Goal: Information Seeking & Learning: Check status

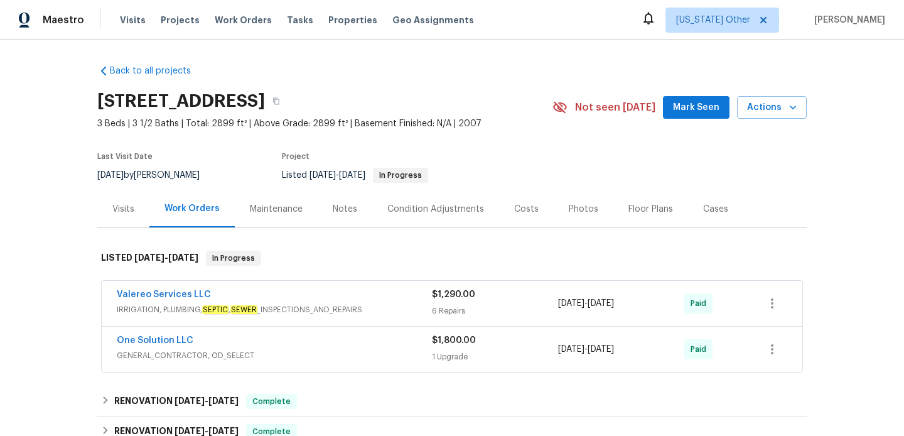
click at [107, 200] on div "Visits" at bounding box center [123, 208] width 52 height 37
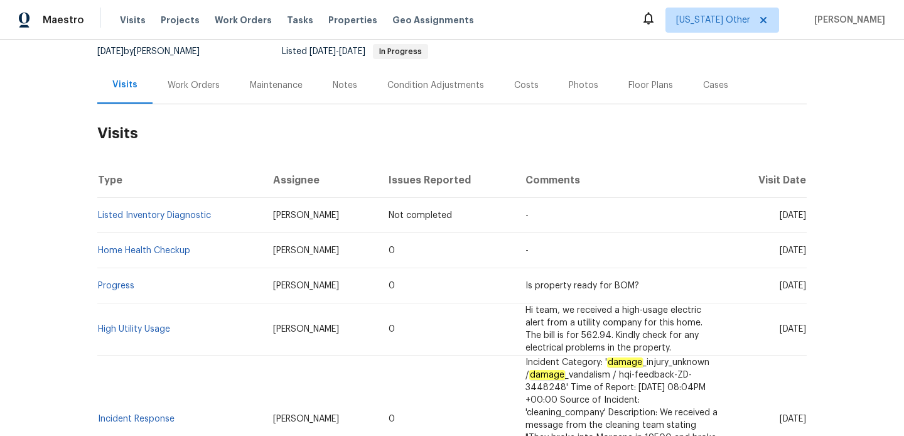
scroll to position [229, 0]
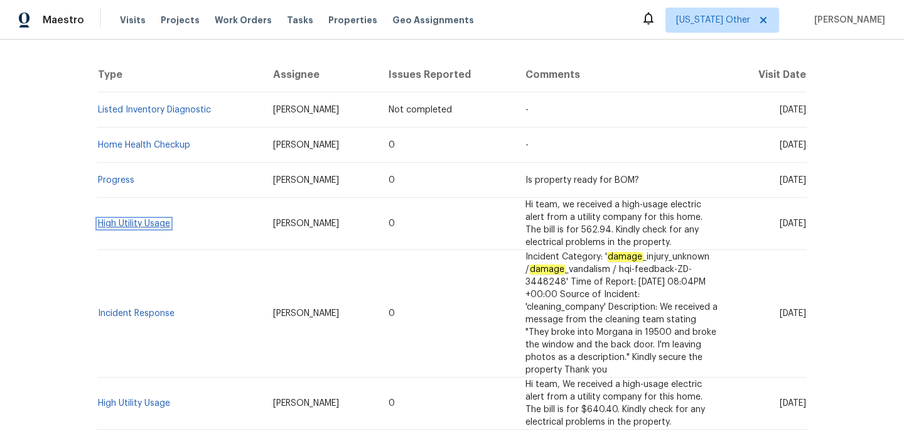
click at [134, 221] on link "High Utility Usage" at bounding box center [134, 223] width 72 height 9
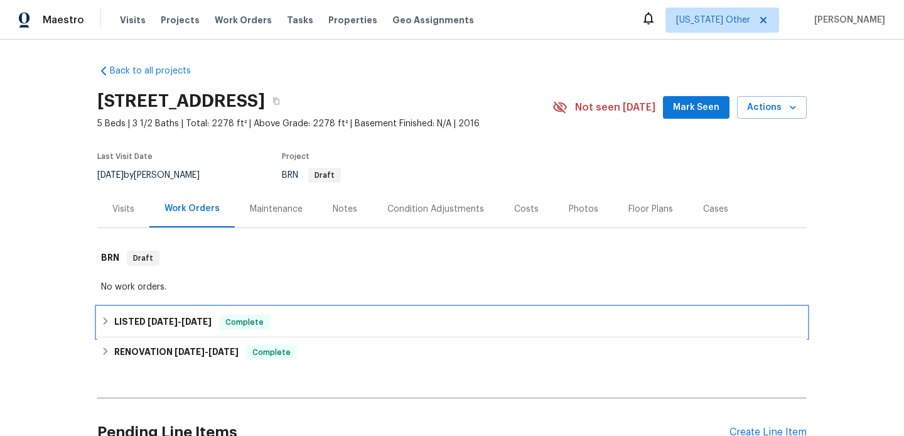
click at [174, 324] on span "[DATE]" at bounding box center [162, 321] width 30 height 9
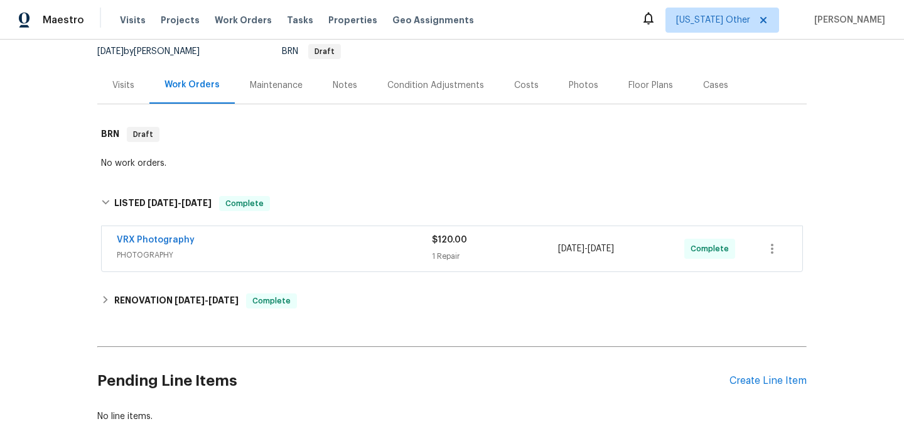
click at [241, 267] on div "VRX Photography PHOTOGRAPHY $120.00 1 Repair [DATE] - [DATE] Complete" at bounding box center [452, 248] width 700 height 45
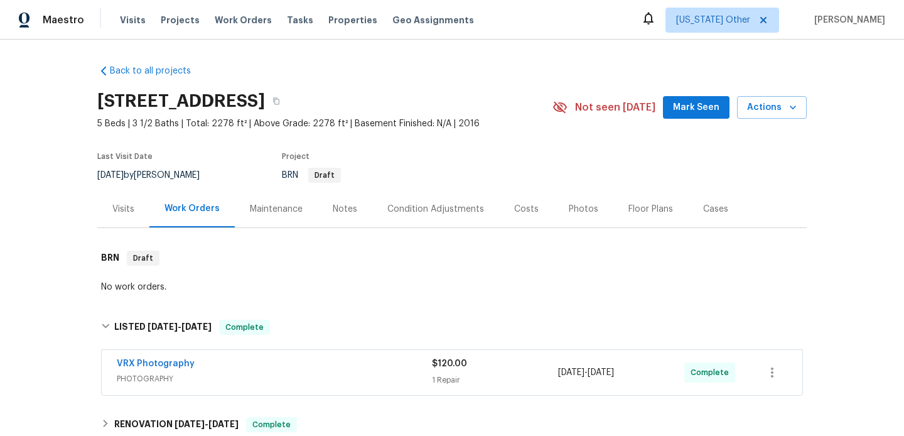
click at [122, 206] on div "Visits" at bounding box center [123, 209] width 22 height 13
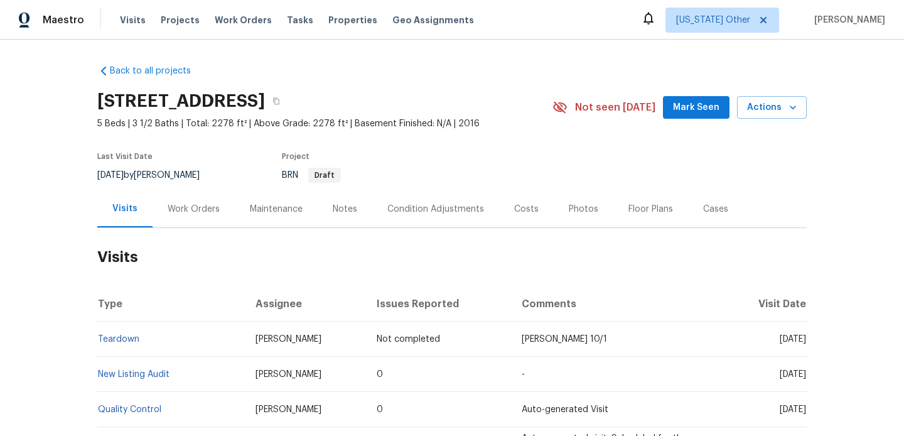
click at [360, 214] on div "Notes" at bounding box center [345, 208] width 55 height 37
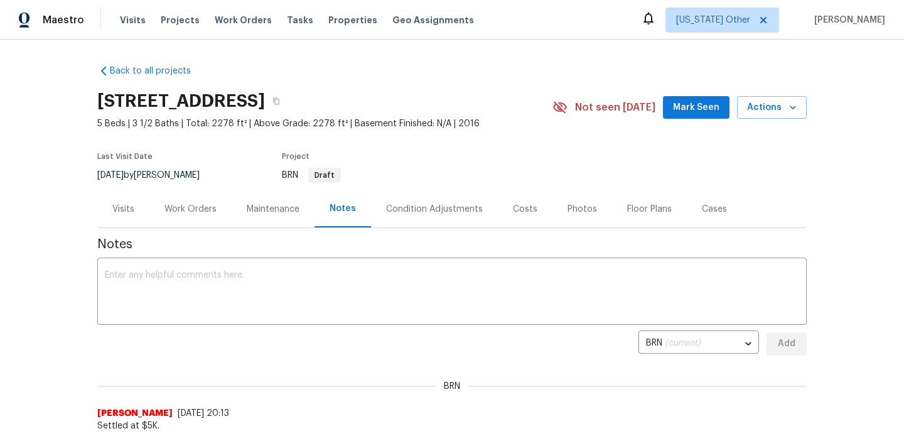
click at [173, 203] on div "Work Orders" at bounding box center [190, 209] width 52 height 13
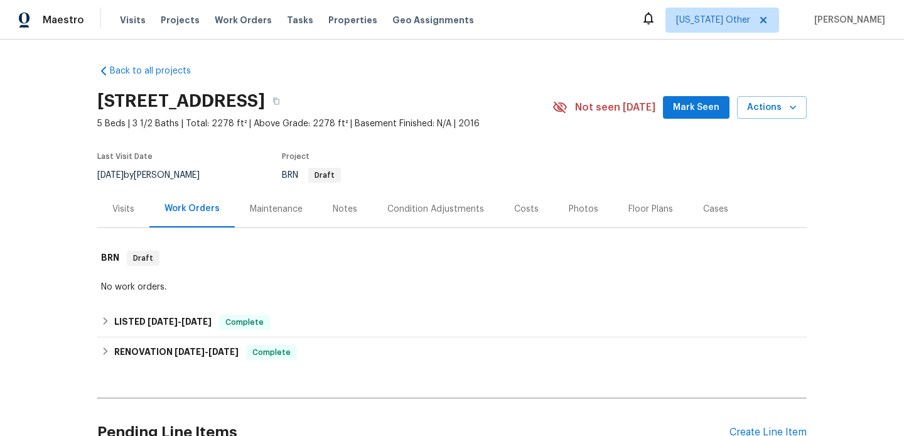
scroll to position [124, 0]
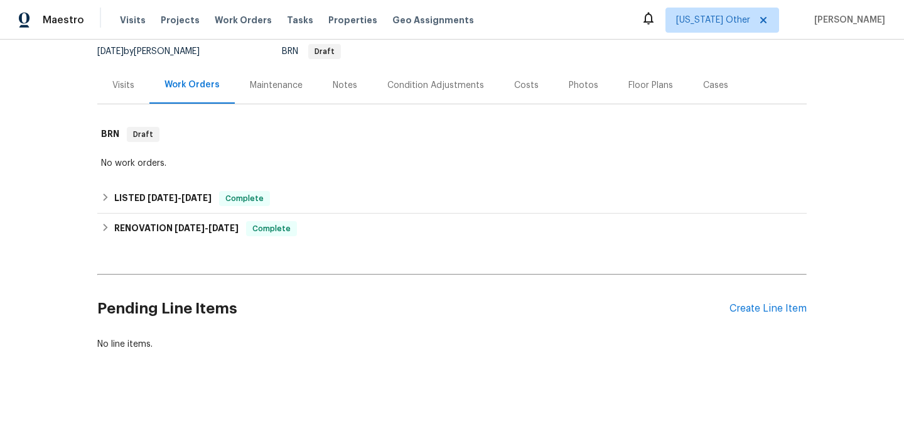
click at [132, 90] on div "Visits" at bounding box center [123, 85] width 22 height 13
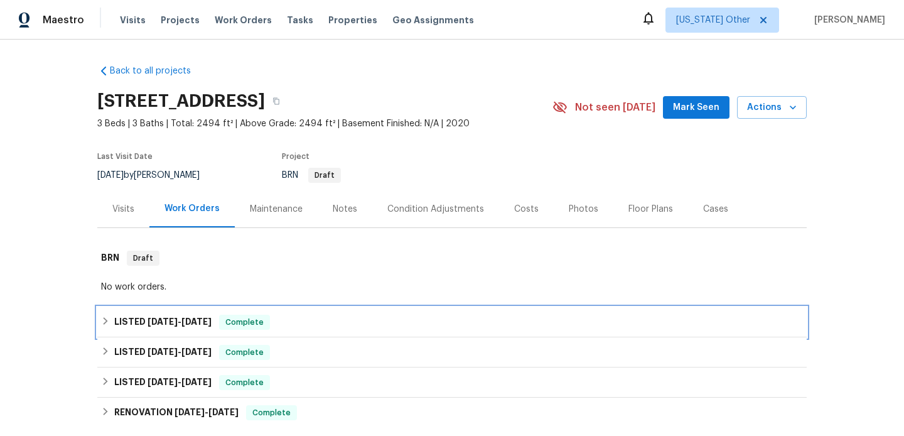
click at [338, 324] on div "LISTED 8/13/25 - 8/19/25 Complete" at bounding box center [452, 321] width 702 height 15
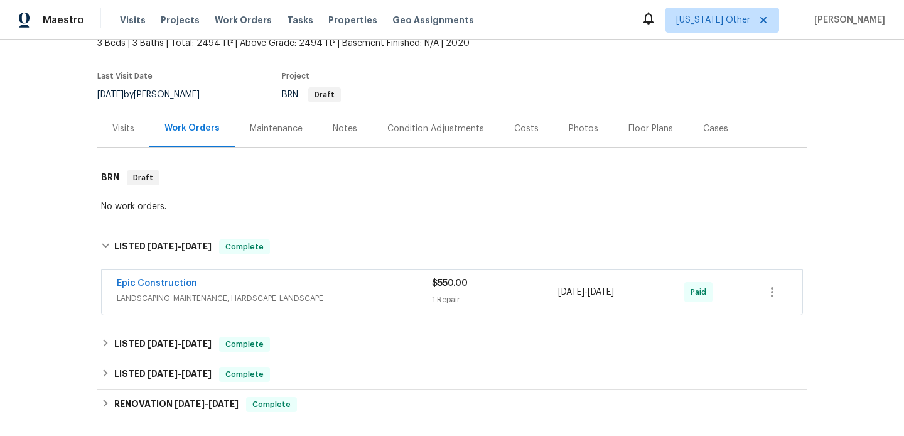
click at [362, 296] on span "LANDSCAPING_MAINTENANCE, HARDSCAPE_LANDSCAPE" at bounding box center [274, 298] width 315 height 13
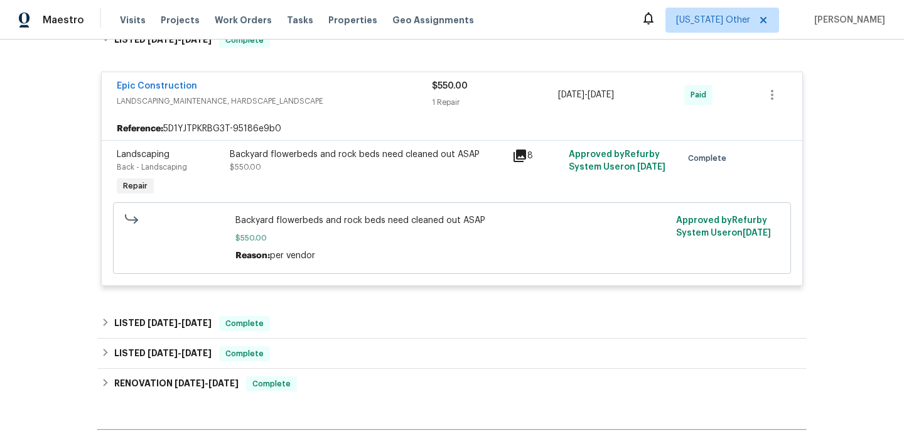
scroll to position [319, 0]
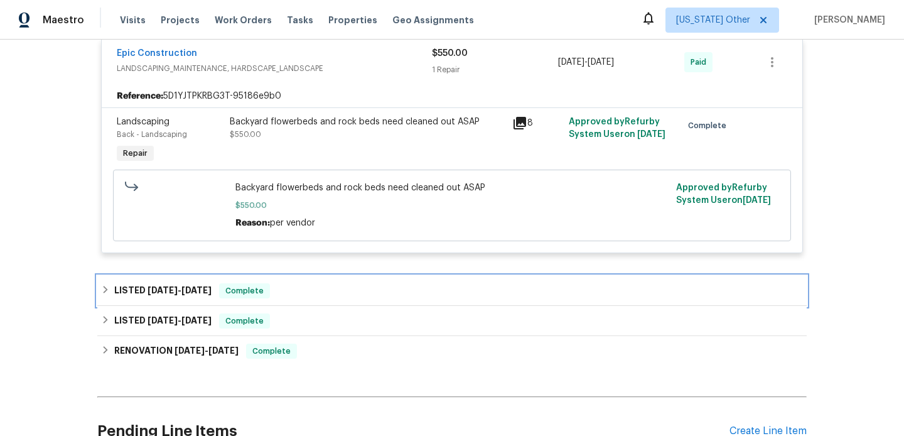
click at [333, 289] on div "LISTED 4/1/25 - 4/7/25 Complete" at bounding box center [452, 290] width 702 height 15
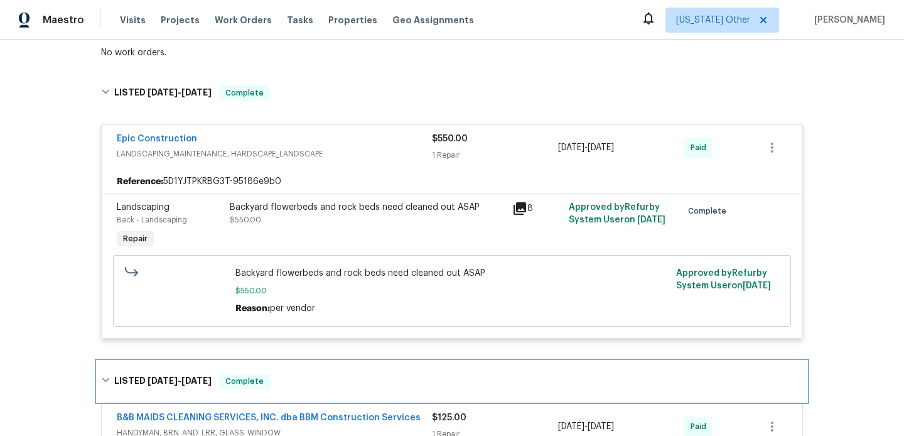
scroll to position [146, 0]
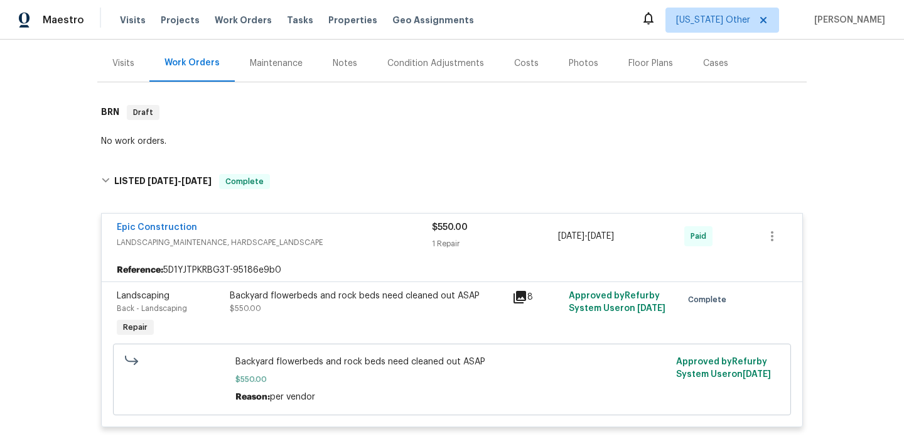
click at [121, 85] on div "Back to all projects 2221 Laguna Dr, Rowlett, TX 75088 3 Beds | 3 Baths | Total…" at bounding box center [451, 319] width 709 height 820
click at [121, 80] on div "Visits" at bounding box center [123, 63] width 52 height 37
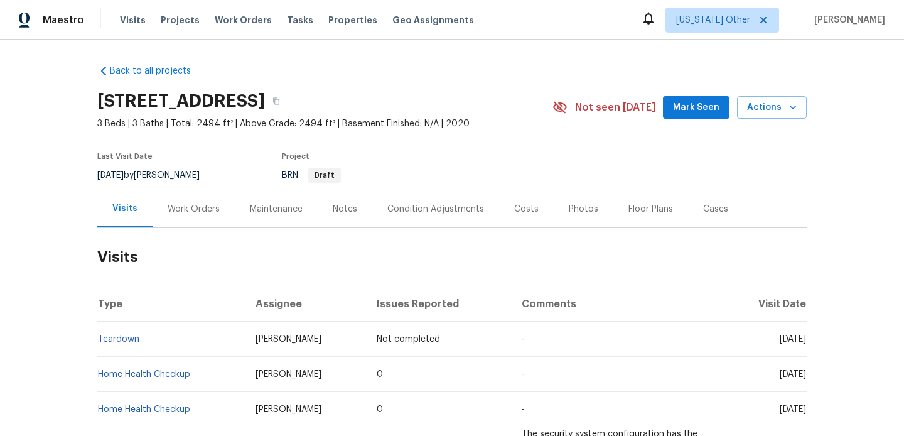
click at [359, 213] on div "Notes" at bounding box center [345, 208] width 55 height 37
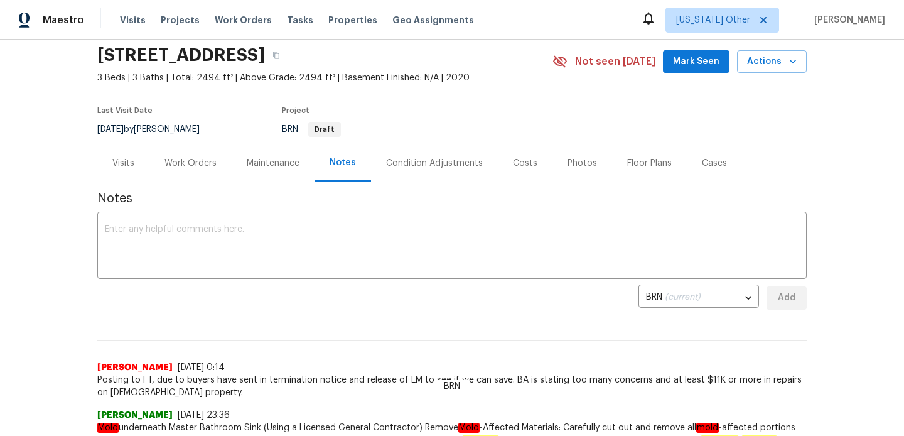
scroll to position [23, 0]
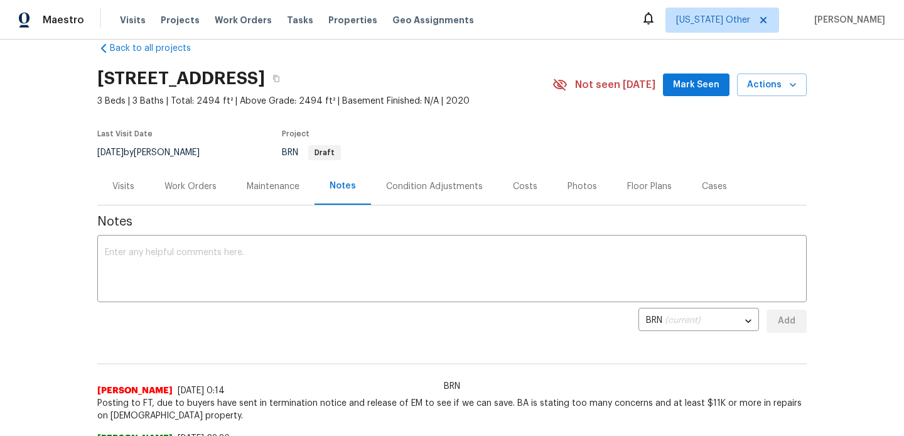
click at [180, 183] on div "Work Orders" at bounding box center [190, 186] width 52 height 13
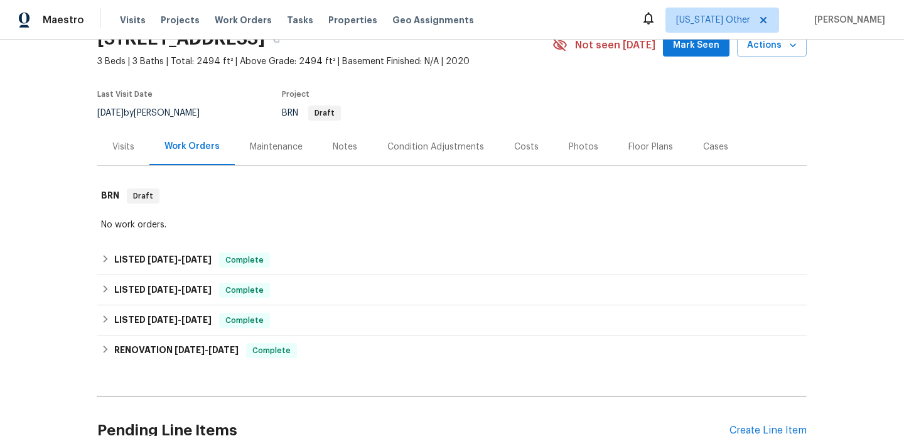
scroll to position [66, 0]
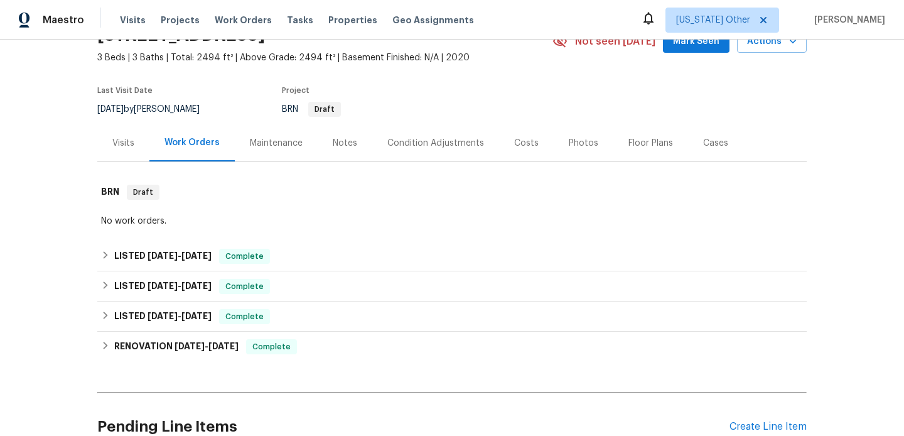
click at [122, 151] on div "Visits" at bounding box center [123, 142] width 52 height 37
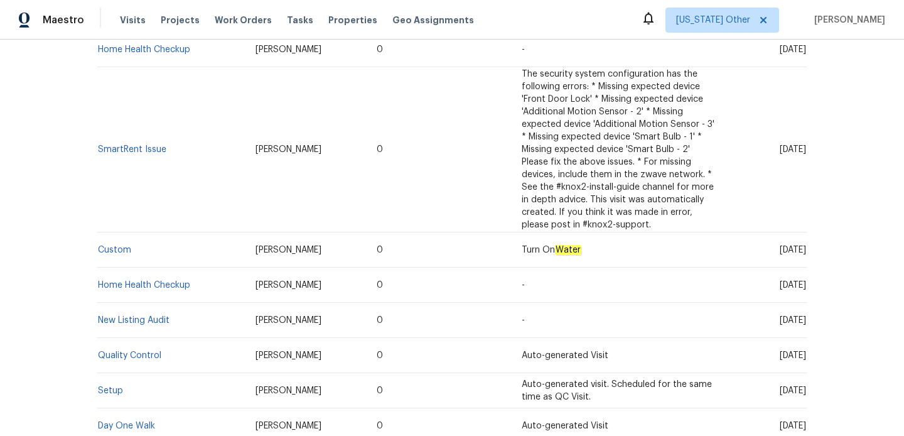
scroll to position [361, 0]
